Goal: Task Accomplishment & Management: Use online tool/utility

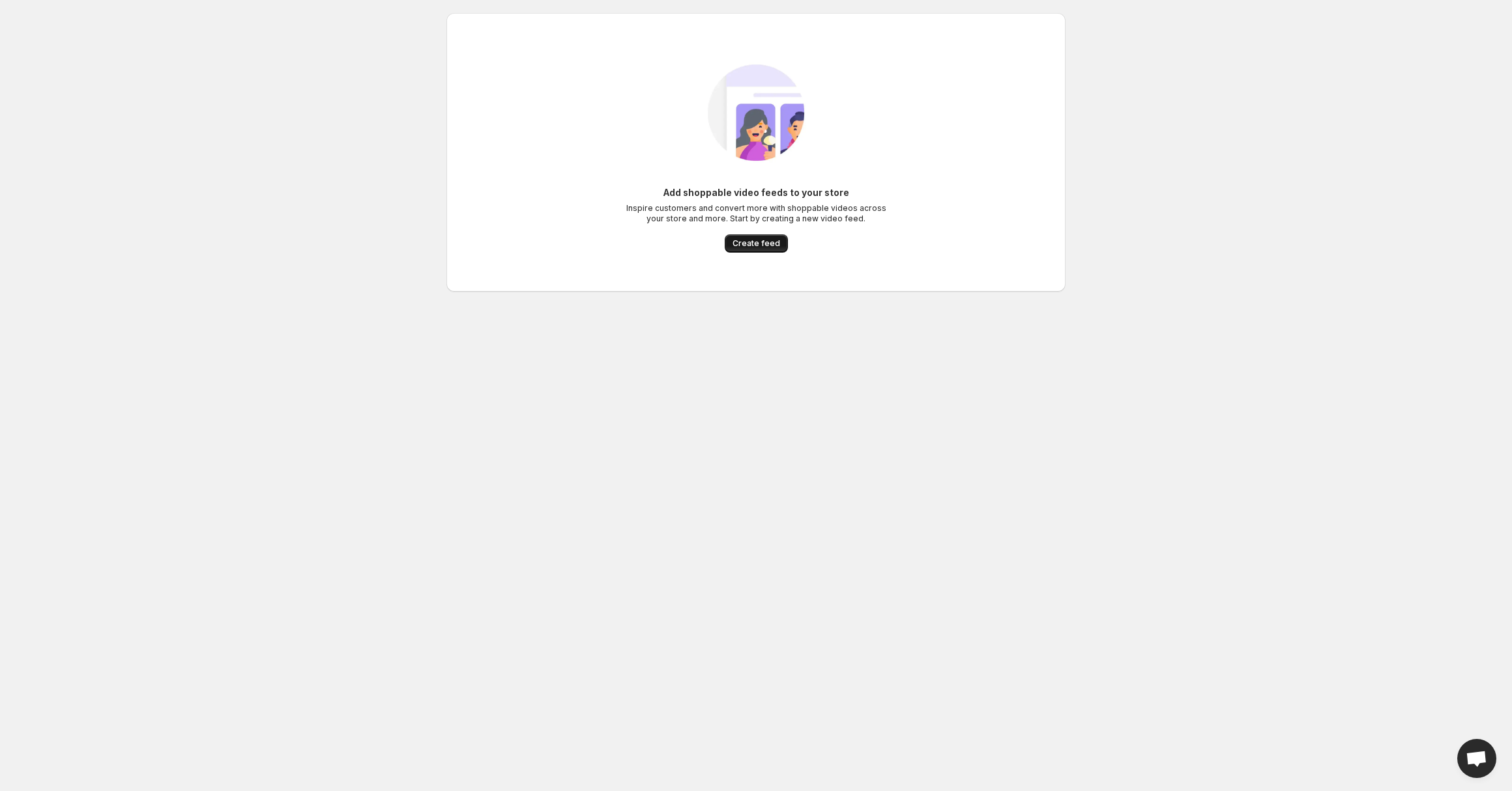
click at [755, 246] on span "Create feed" at bounding box center [756, 243] width 47 height 10
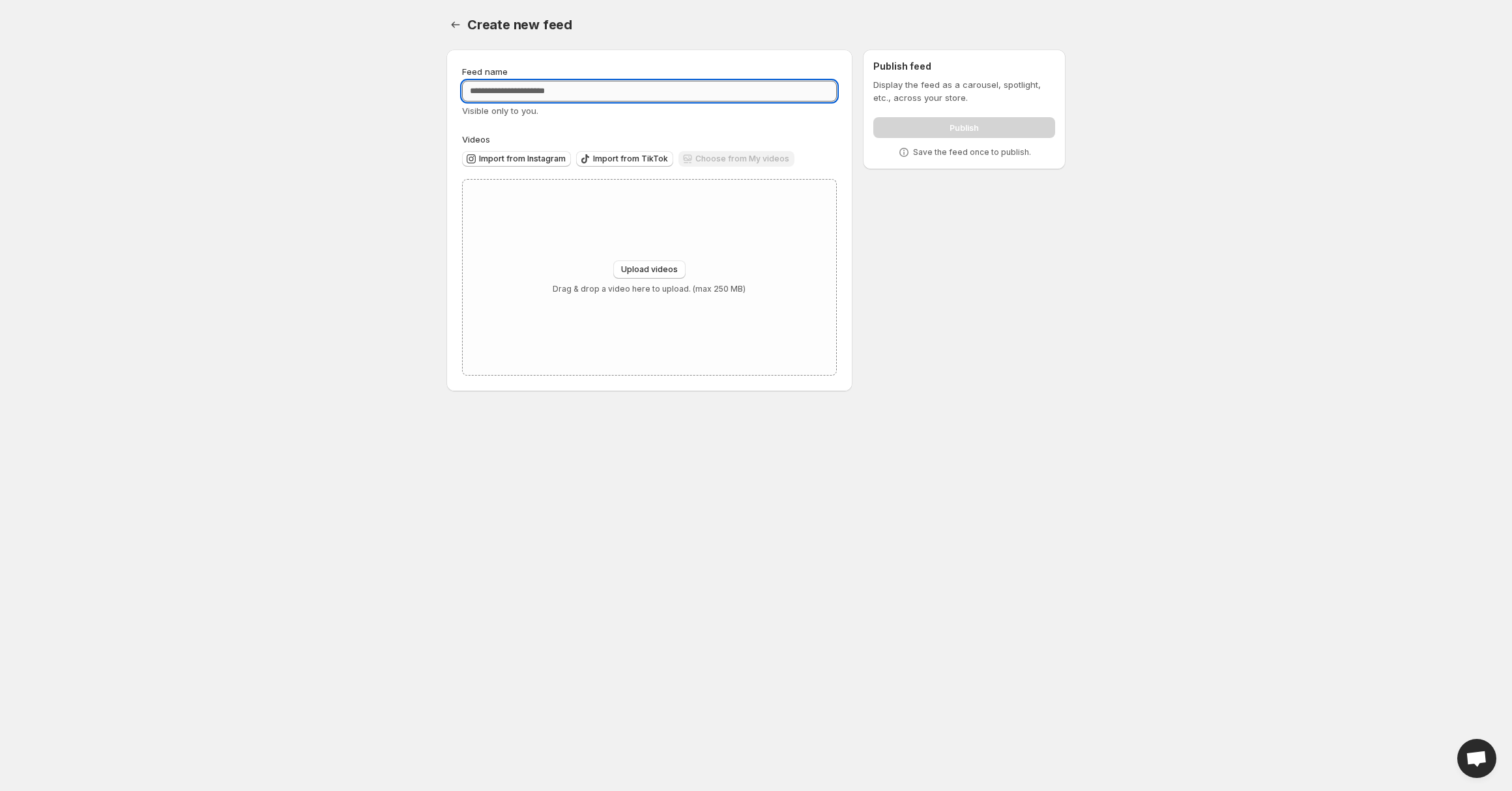
click at [535, 94] on input "Feed name" at bounding box center [649, 91] width 375 height 21
click at [348, 145] on body "Home Feeds Videos Subscription Settings Create new feed. This page is ready Cre…" at bounding box center [756, 396] width 1512 height 791
click at [457, 26] on icon "Settings" at bounding box center [455, 24] width 13 height 13
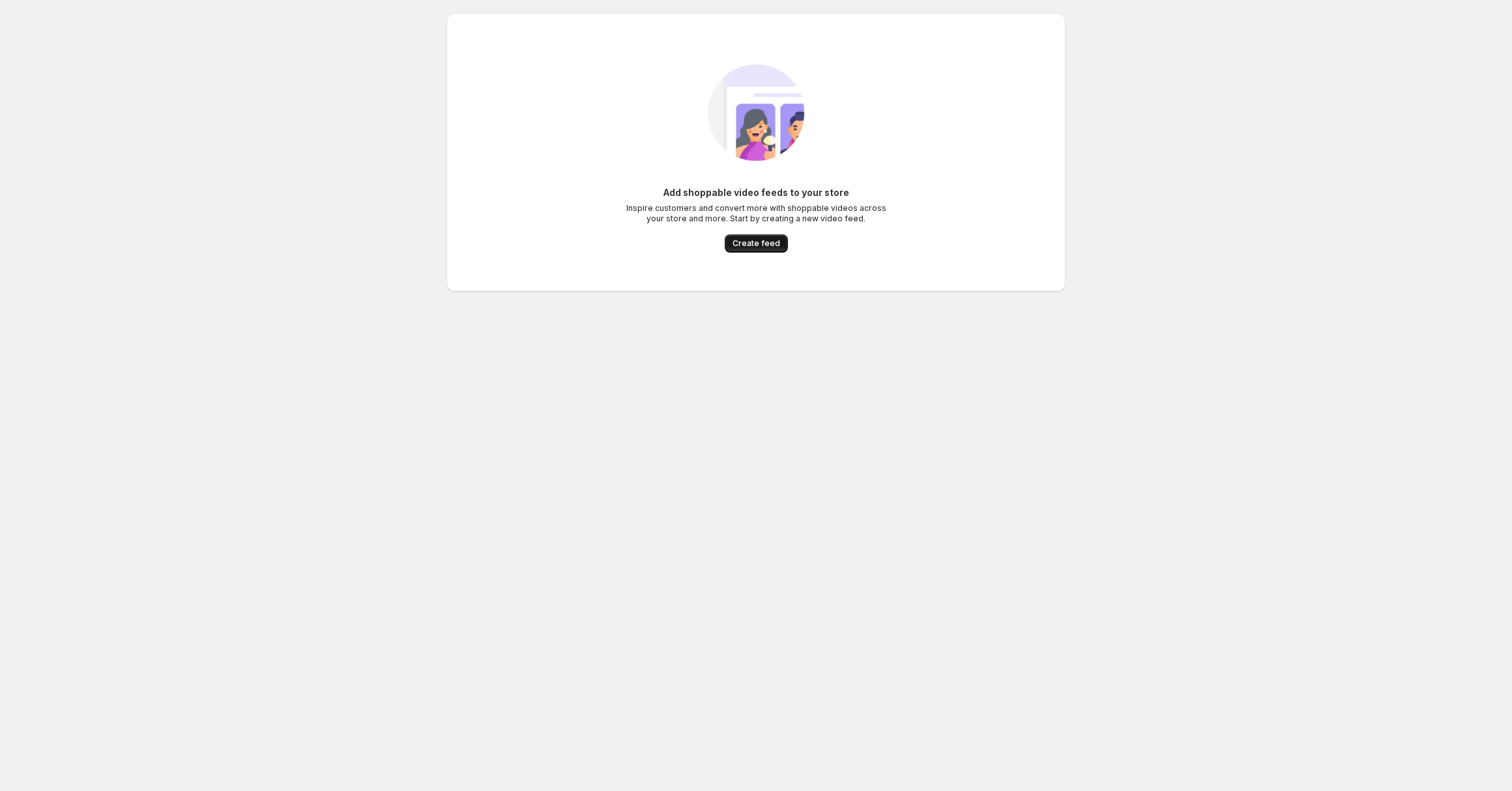
click at [768, 251] on button "Create feed" at bounding box center [756, 243] width 63 height 18
